Goal: Information Seeking & Learning: Learn about a topic

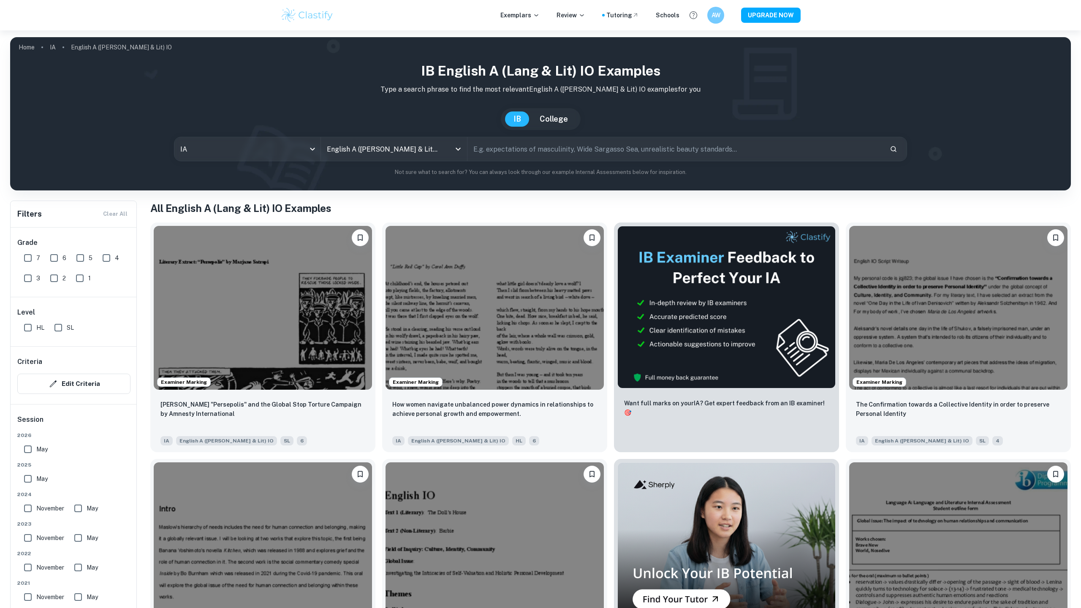
scroll to position [88, 0]
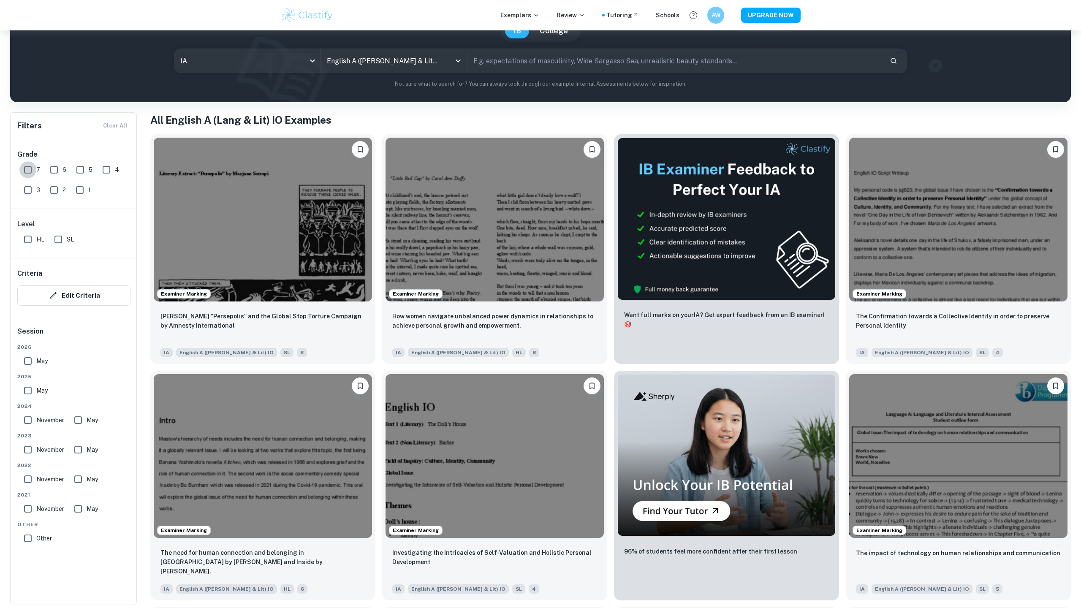
click at [30, 175] on input "7" at bounding box center [27, 169] width 17 height 17
checkbox input "true"
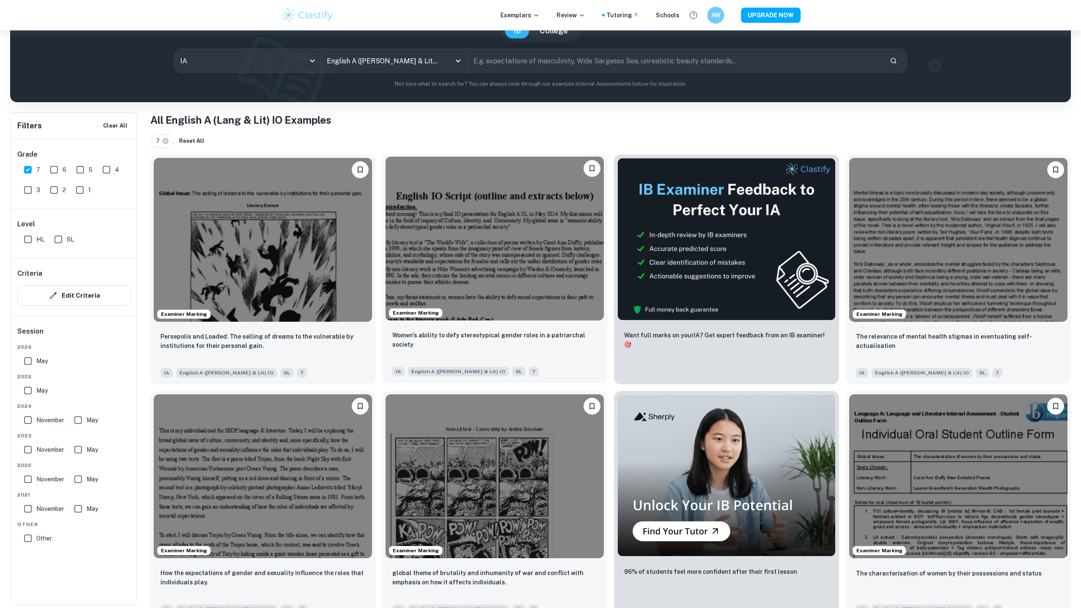
click at [540, 343] on div "Women's ability to defy stereotypical gender roles in a patriarchal society" at bounding box center [494, 345] width 205 height 29
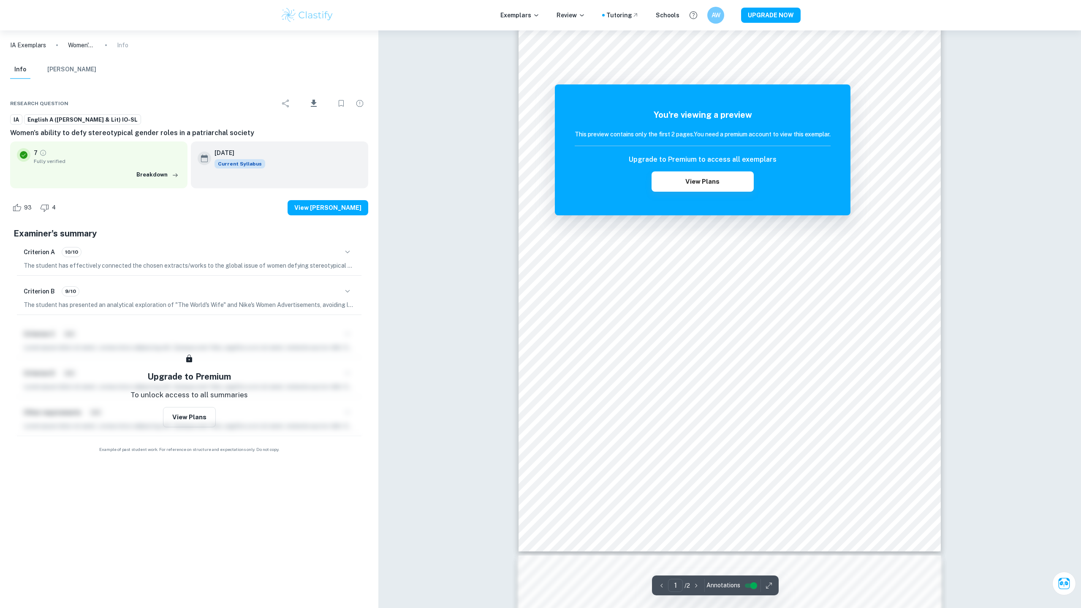
scroll to position [83, 0]
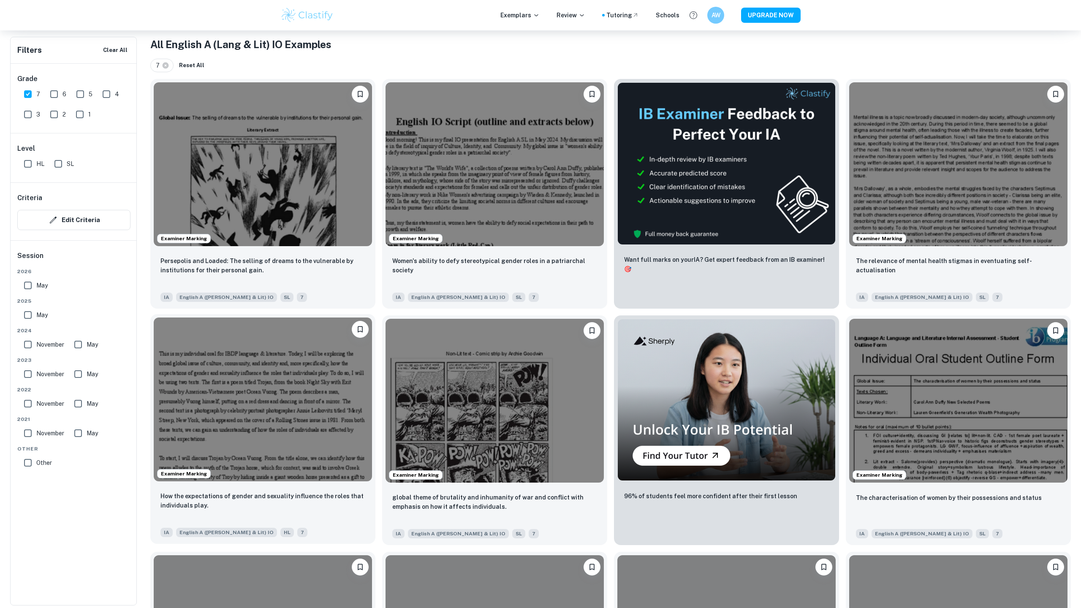
scroll to position [165, 0]
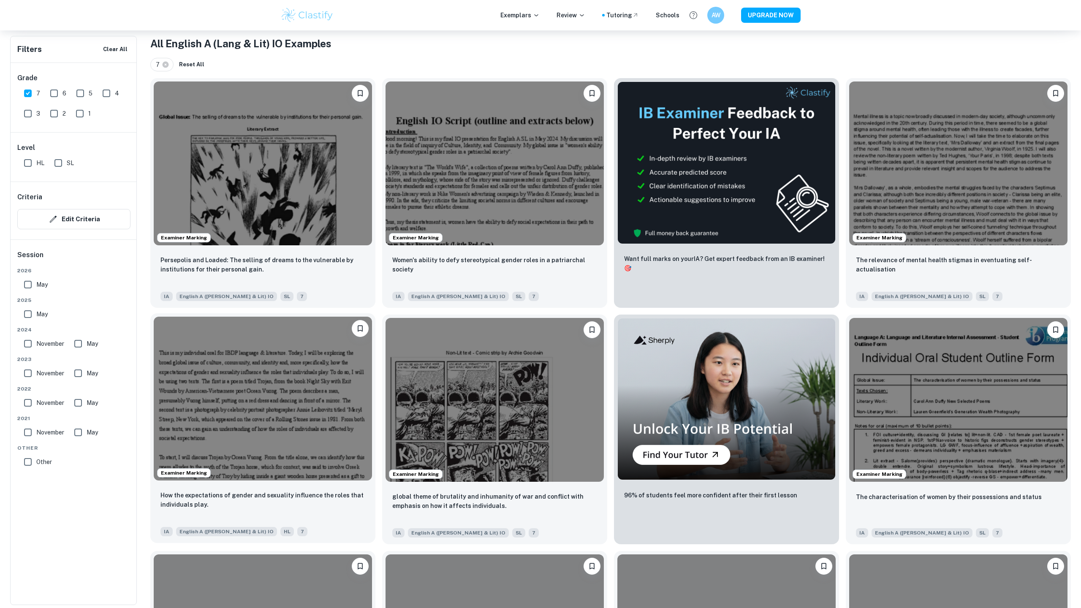
click at [325, 487] on div "How the expectations of gender and sexuality influence the roles that individua…" at bounding box center [262, 513] width 225 height 59
